Goal: Information Seeking & Learning: Learn about a topic

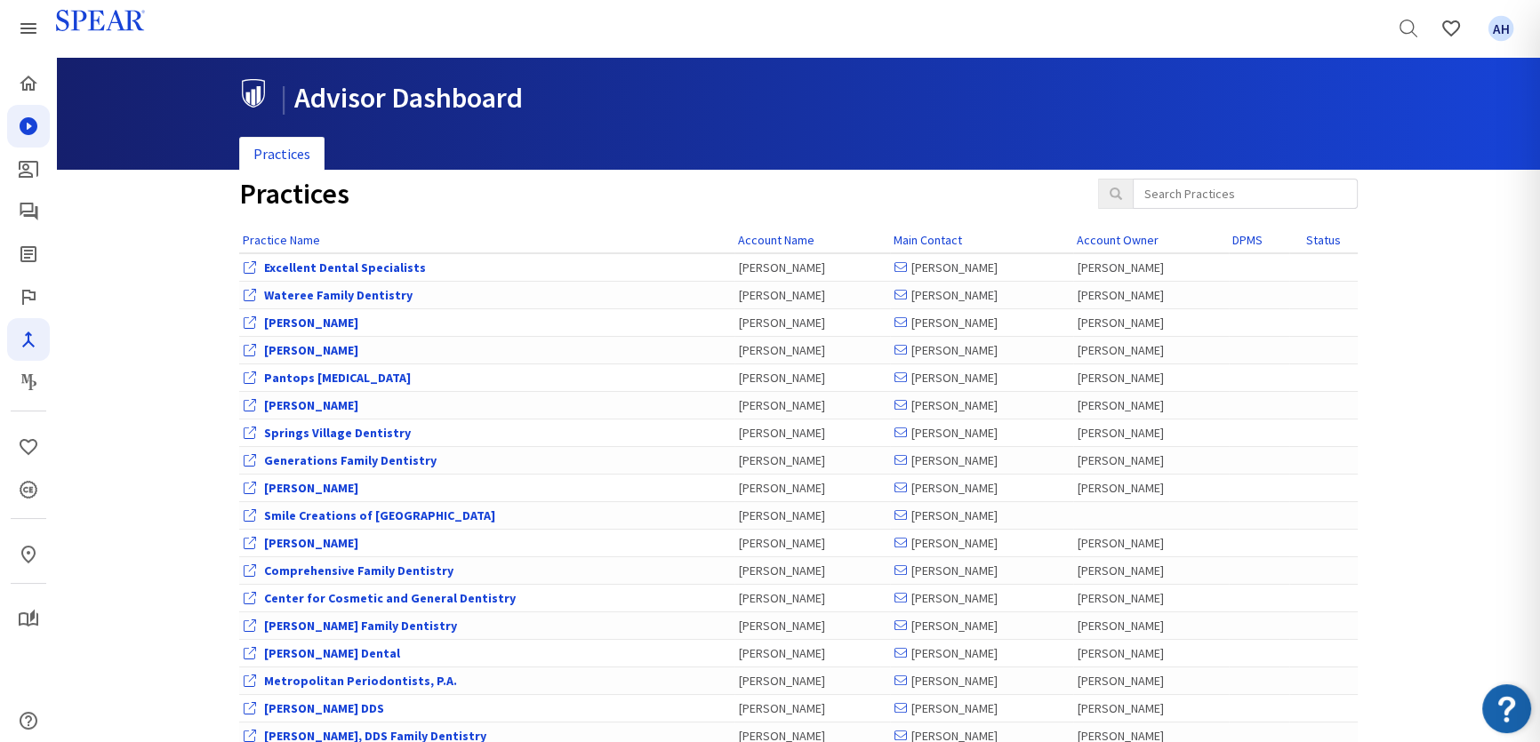
click at [24, 134] on icon "Courses" at bounding box center [28, 126] width 21 height 21
click at [24, 117] on icon "Courses" at bounding box center [28, 126] width 21 height 21
click at [36, 122] on icon "Courses" at bounding box center [29, 126] width 18 height 18
